Goal: Transaction & Acquisition: Purchase product/service

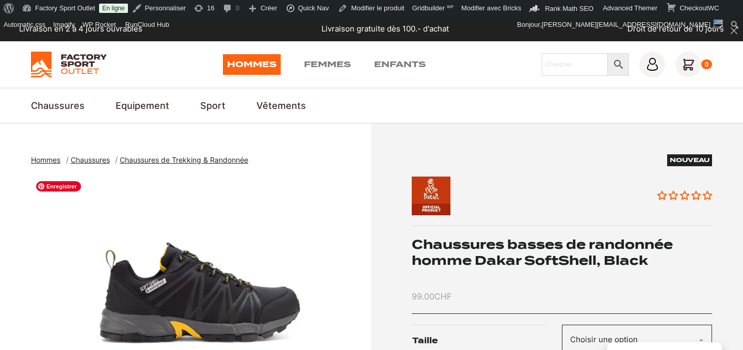
click at [188, 294] on img "1 of 4" at bounding box center [198, 305] width 335 height 258
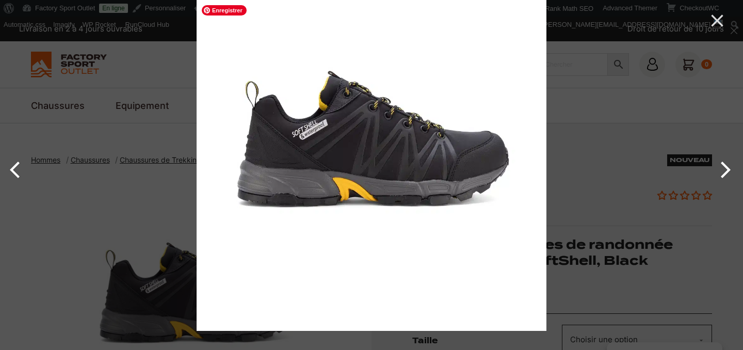
click at [310, 171] on img at bounding box center [371, 156] width 350 height 350
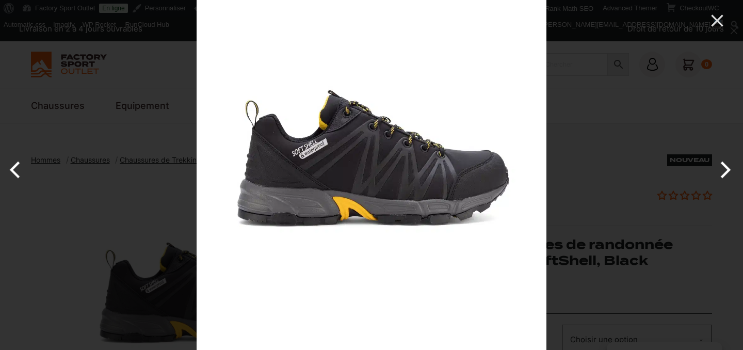
click at [155, 213] on div at bounding box center [371, 175] width 743 height 350
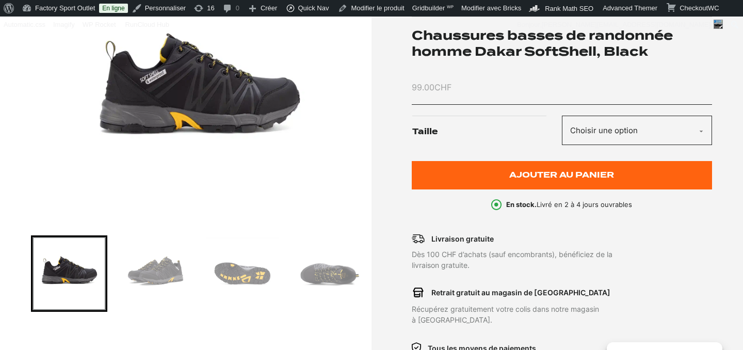
scroll to position [234, 0]
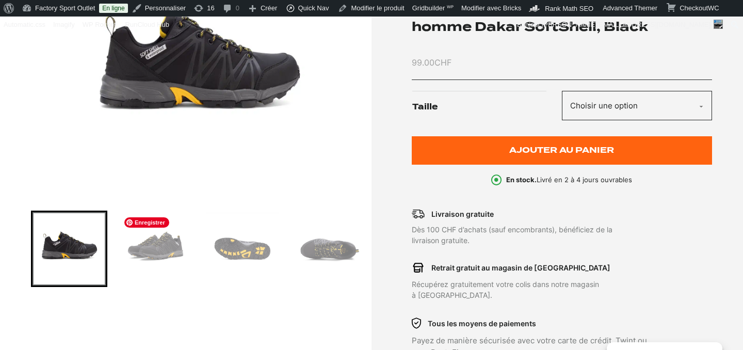
click at [150, 250] on img "Go to slide 2" at bounding box center [155, 248] width 73 height 73
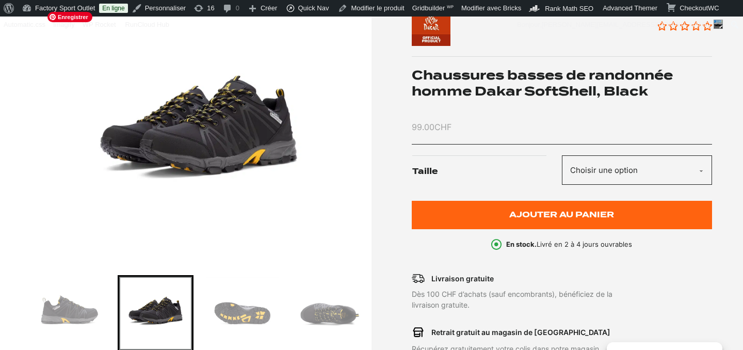
scroll to position [149, 0]
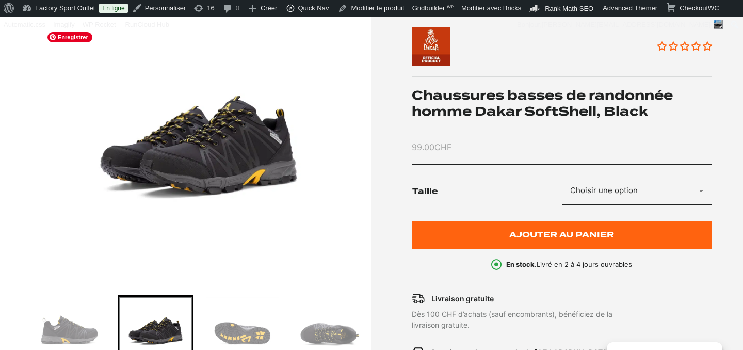
click at [218, 172] on img "2 of 4" at bounding box center [198, 156] width 335 height 258
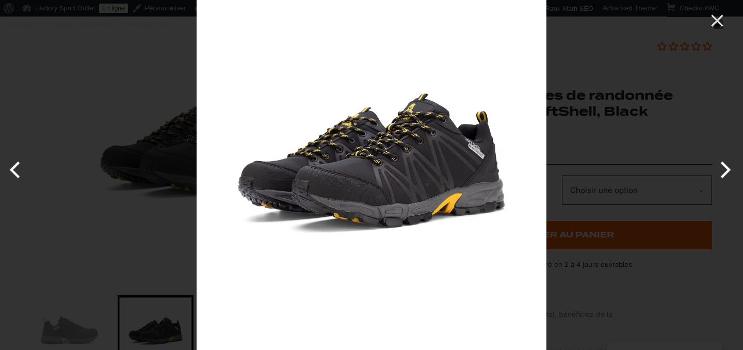
click at [159, 221] on div at bounding box center [371, 175] width 743 height 350
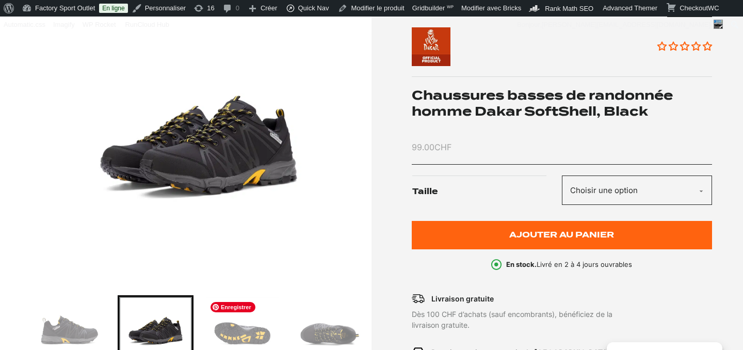
click at [240, 327] on img "Go to slide 3" at bounding box center [241, 332] width 73 height 73
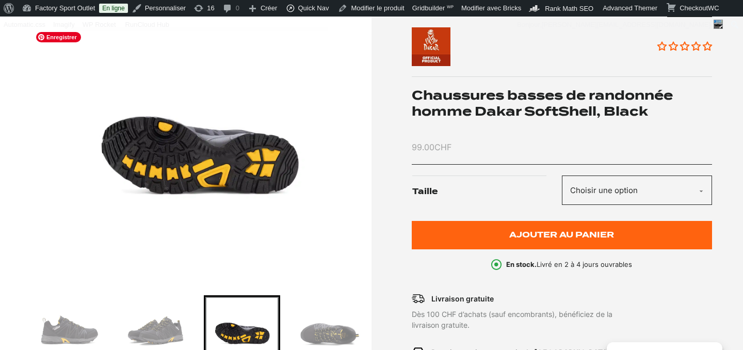
click at [232, 162] on img "3 of 4" at bounding box center [198, 156] width 335 height 258
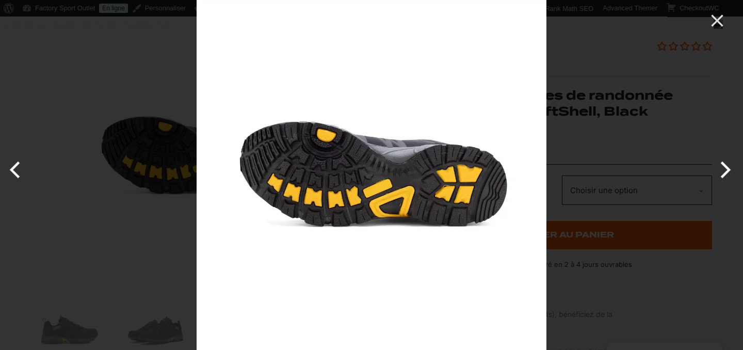
click at [149, 239] on div at bounding box center [371, 175] width 743 height 350
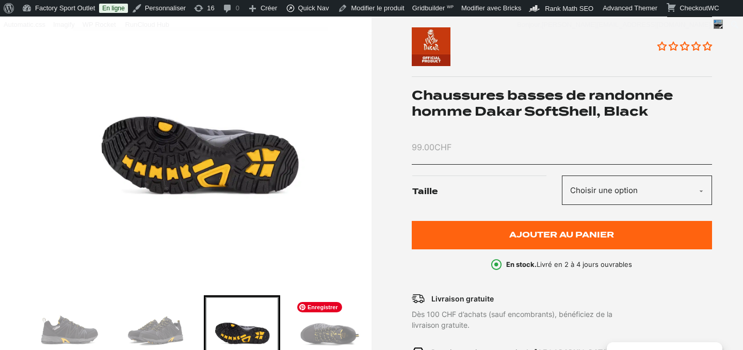
click at [316, 333] on img "Go to slide 4" at bounding box center [328, 332] width 73 height 73
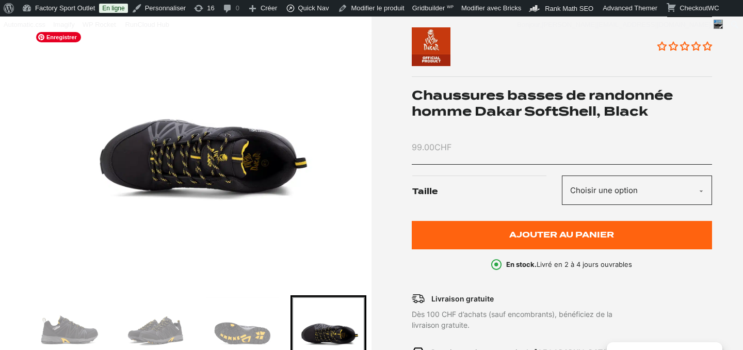
click at [231, 170] on img "4 of 4" at bounding box center [198, 156] width 335 height 258
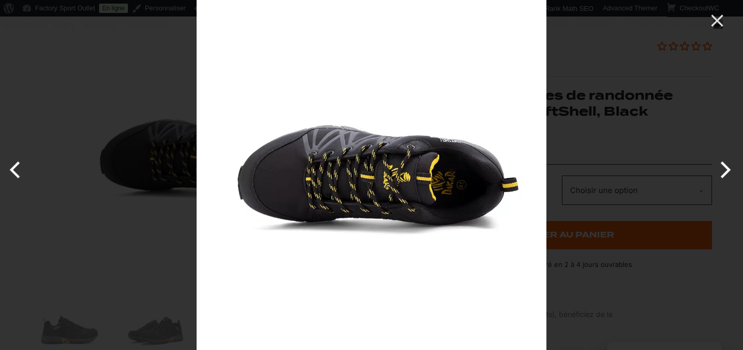
click at [156, 269] on div at bounding box center [371, 175] width 743 height 350
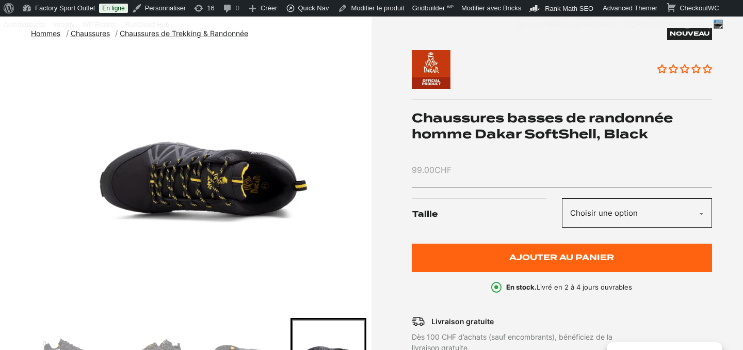
scroll to position [35, 0]
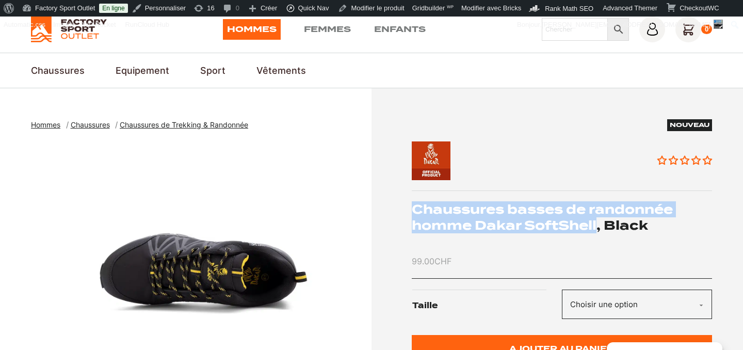
drag, startPoint x: 412, startPoint y: 209, endPoint x: 598, endPoint y: 225, distance: 186.8
click at [598, 225] on h1 "Chaussures basses de randonnée homme Dakar SoftShell, Black" at bounding box center [561, 217] width 301 height 32
copy h1 "Chaussures basses de randonnée homme Dakar SoftShell"
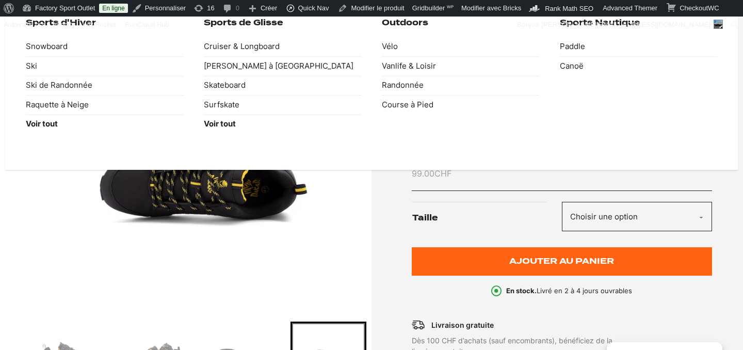
scroll to position [145, 0]
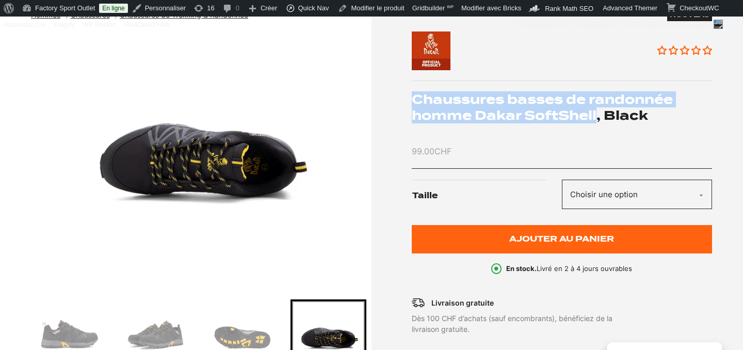
click at [587, 191] on select "Choisir une option 41 42 43" at bounding box center [637, 193] width 150 height 29
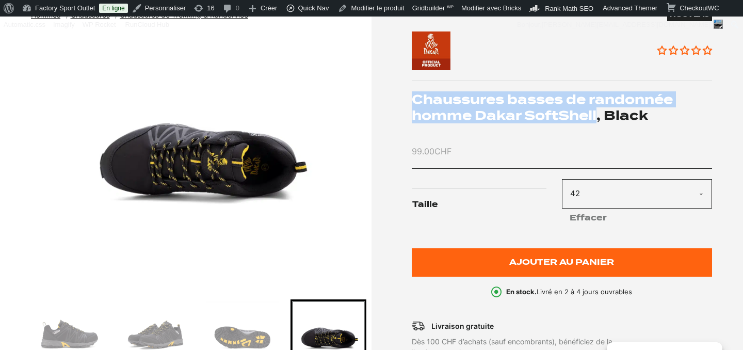
click at [599, 191] on select "Choisir une option 41 42 43" at bounding box center [637, 193] width 150 height 29
select select "43"
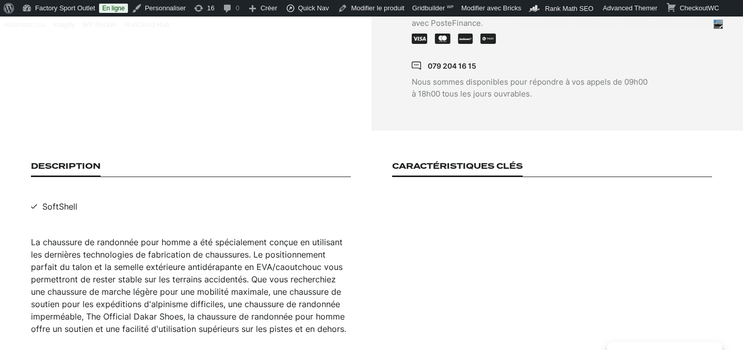
scroll to position [714, 0]
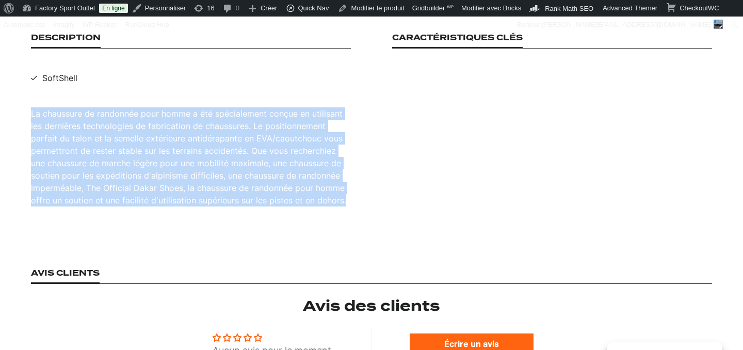
drag, startPoint x: 29, startPoint y: 102, endPoint x: 362, endPoint y: 193, distance: 345.9
click at [362, 193] on section "Description SoftShell La chaussure de randonnée pour homme a été spécialement c…" at bounding box center [371, 119] width 743 height 235
copy div "La chaussure de randonnée pour homme a été spécialement conçue en utilisant les…"
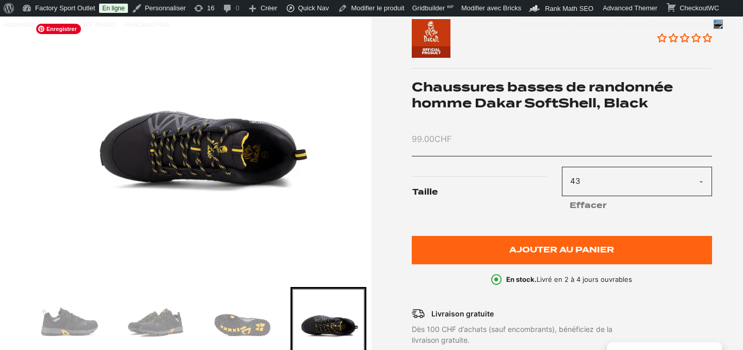
scroll to position [0, 0]
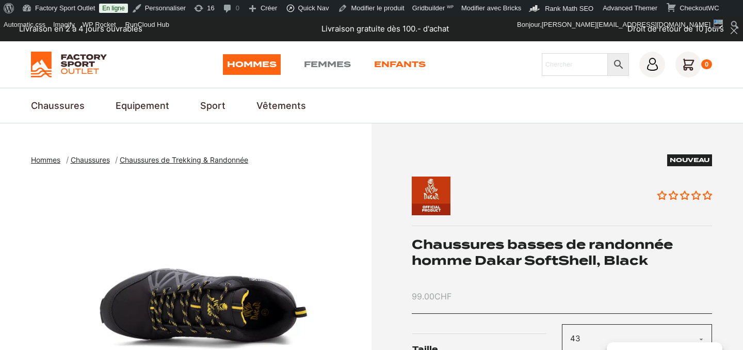
click at [402, 69] on link "Enfants" at bounding box center [400, 64] width 52 height 21
click at [402, 63] on link "Enfants" at bounding box center [400, 64] width 52 height 21
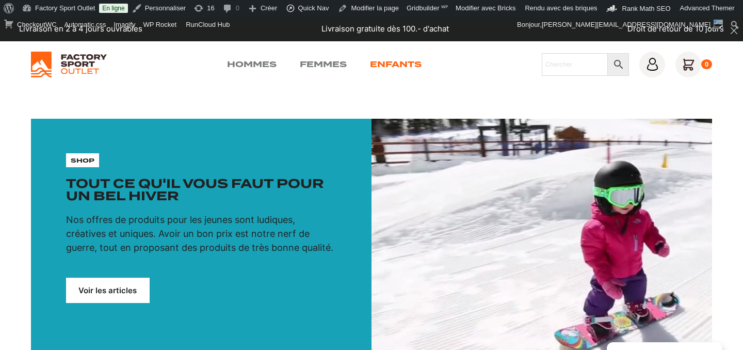
click at [392, 67] on link "Enfants" at bounding box center [396, 64] width 52 height 12
click at [411, 67] on link "Enfants" at bounding box center [396, 64] width 52 height 12
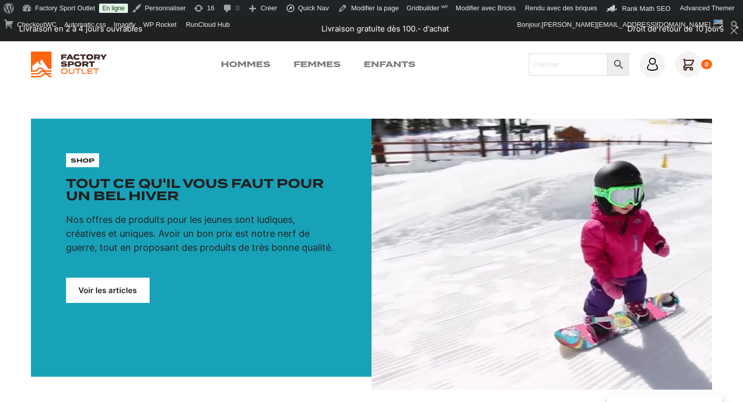
click at [103, 293] on link "Voir les articles" at bounding box center [108, 289] width 84 height 25
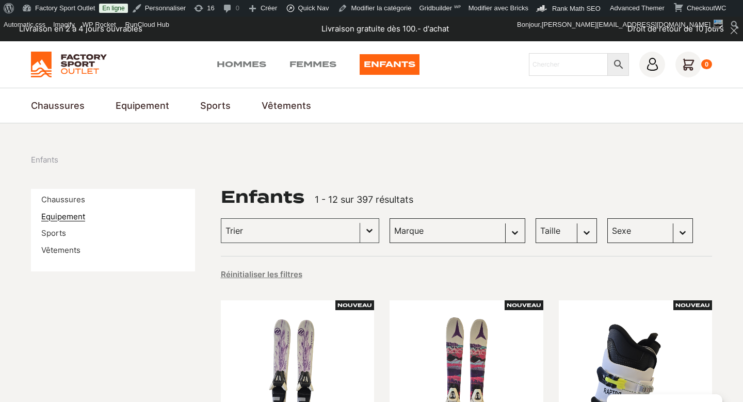
click at [68, 215] on link "Equipement" at bounding box center [63, 216] width 44 height 10
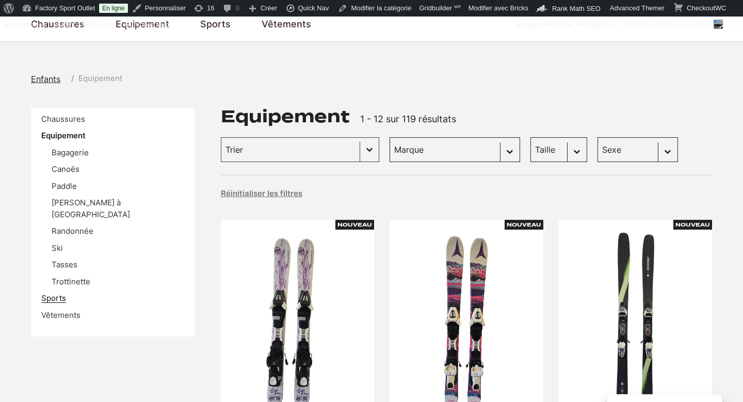
scroll to position [121, 0]
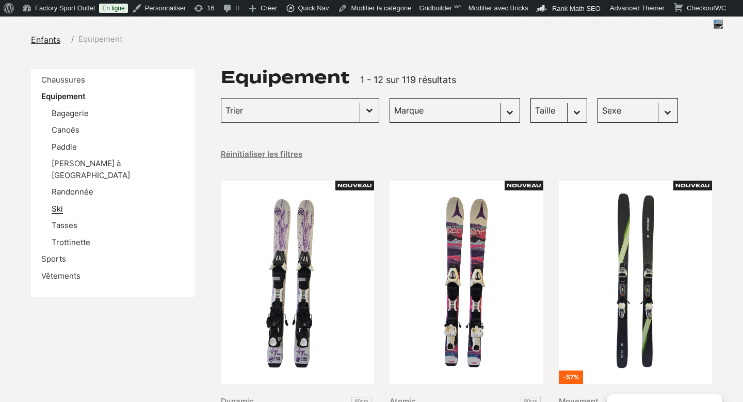
click at [58, 204] on link "Ski" at bounding box center [57, 209] width 11 height 10
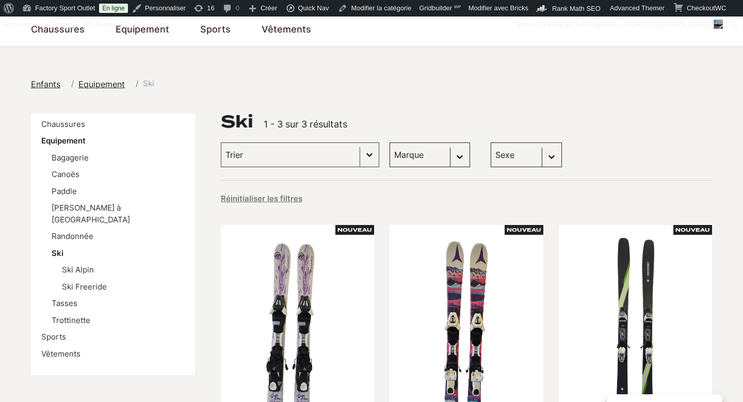
scroll to position [99, 0]
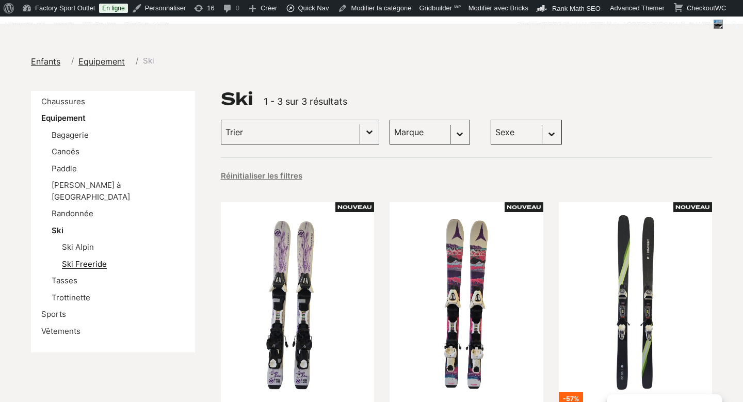
click at [91, 259] on link "Ski Freeride" at bounding box center [84, 264] width 45 height 10
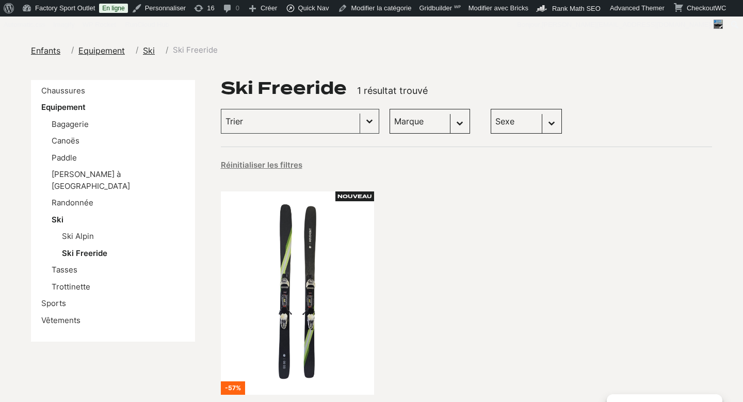
scroll to position [108, 0]
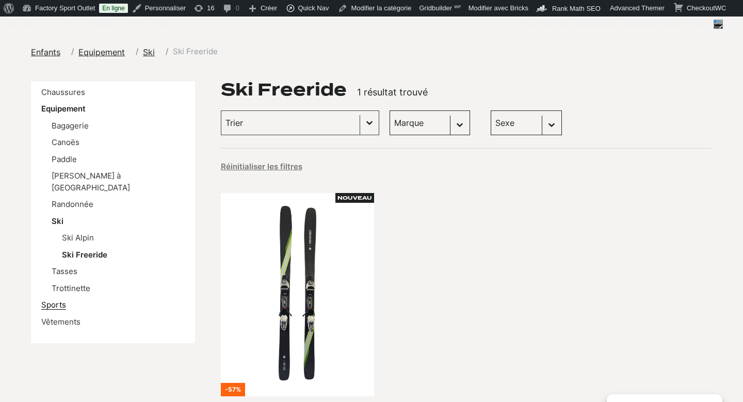
click at [55, 300] on link "Sports" at bounding box center [53, 305] width 25 height 10
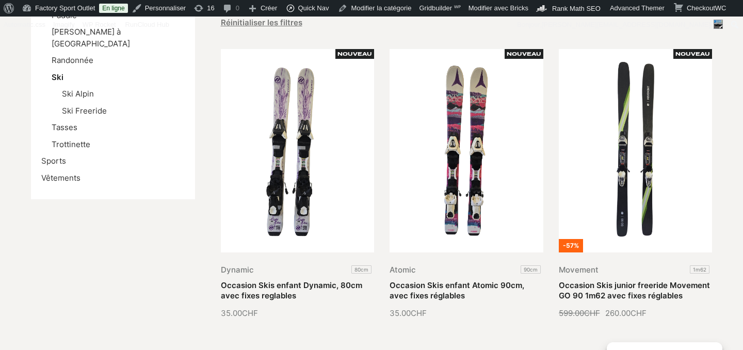
scroll to position [253, 0]
